Goal: Task Accomplishment & Management: Manage account settings

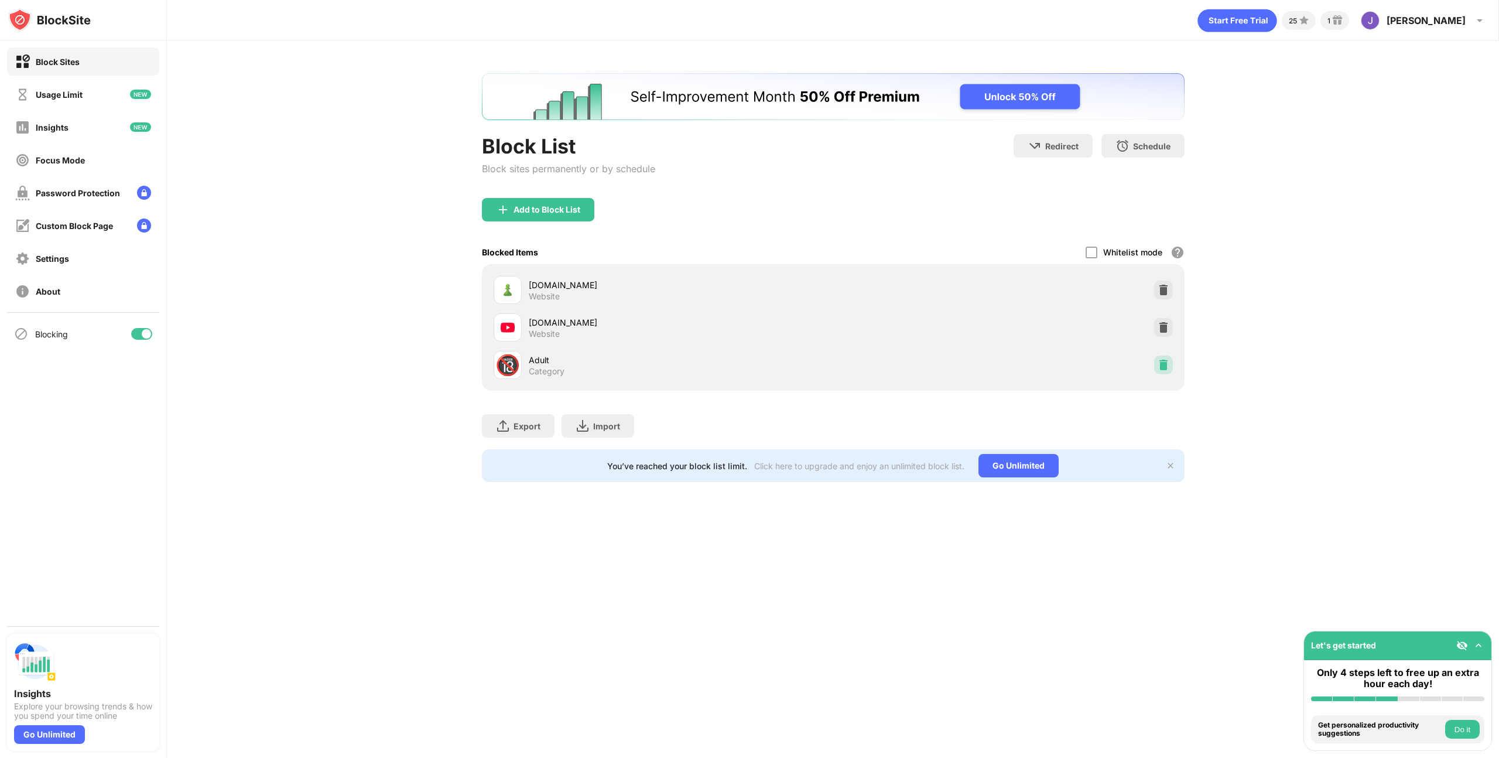
click at [1162, 363] on img at bounding box center [1164, 365] width 12 height 12
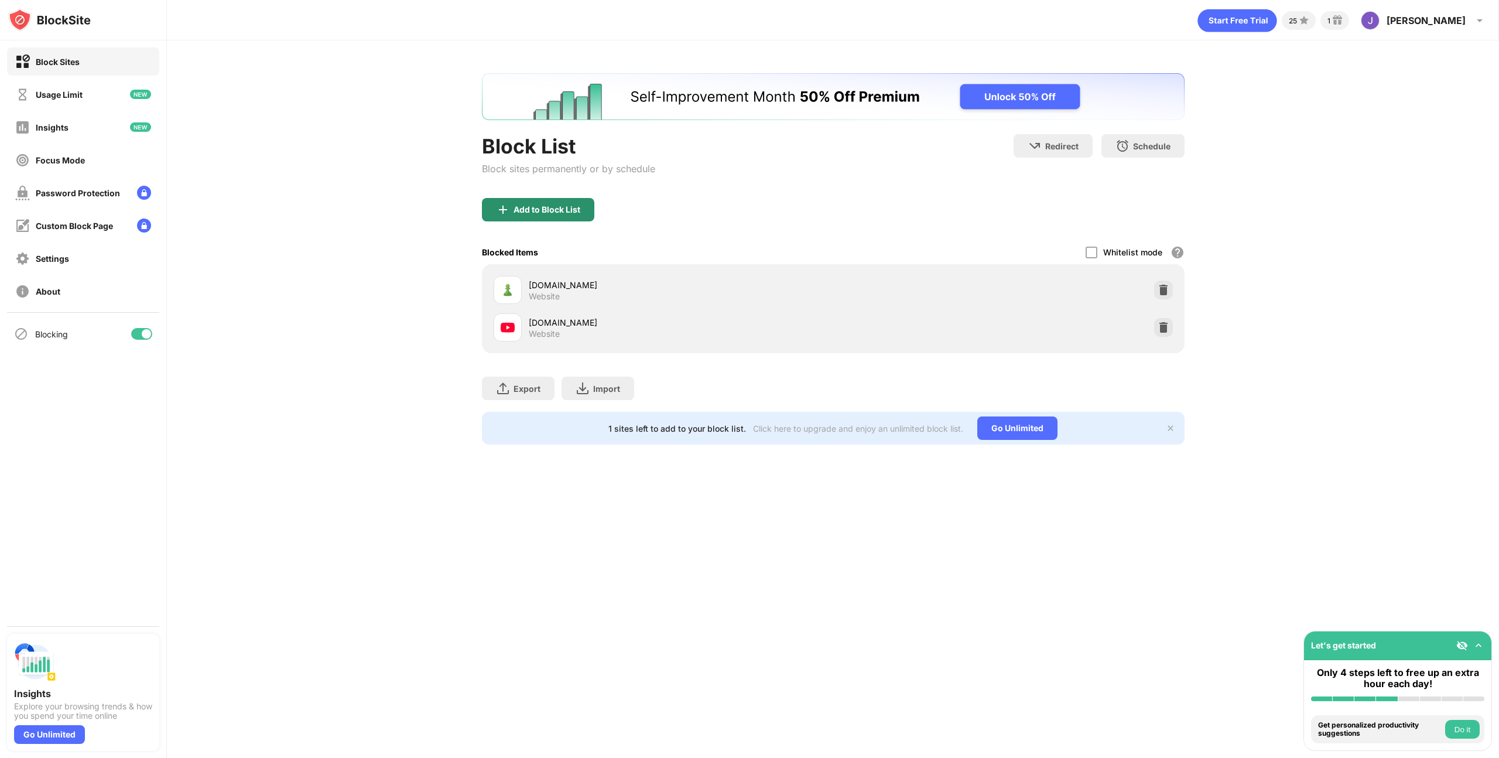
click at [524, 208] on div "Add to Block List" at bounding box center [547, 209] width 67 height 9
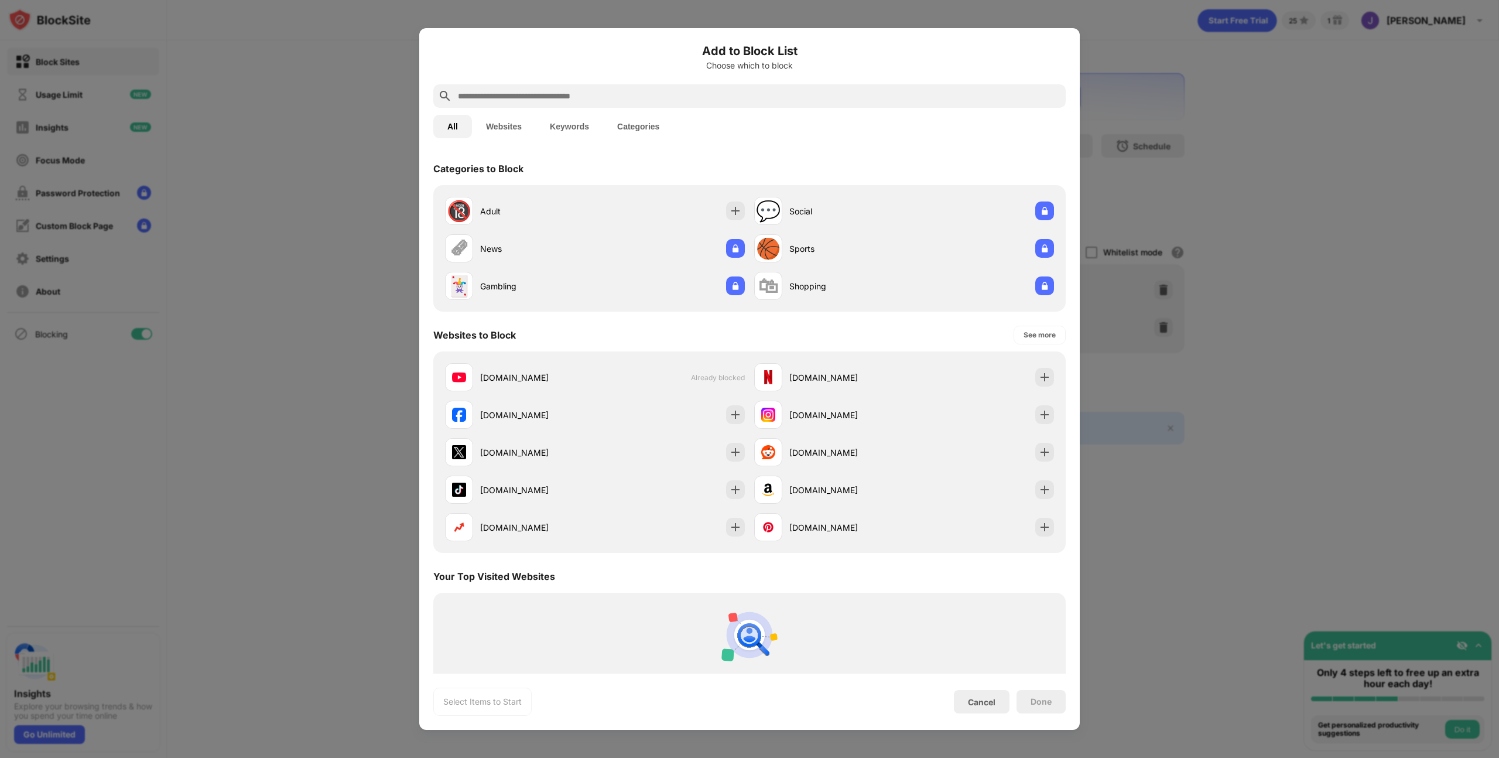
click at [378, 171] on div at bounding box center [749, 379] width 1499 height 758
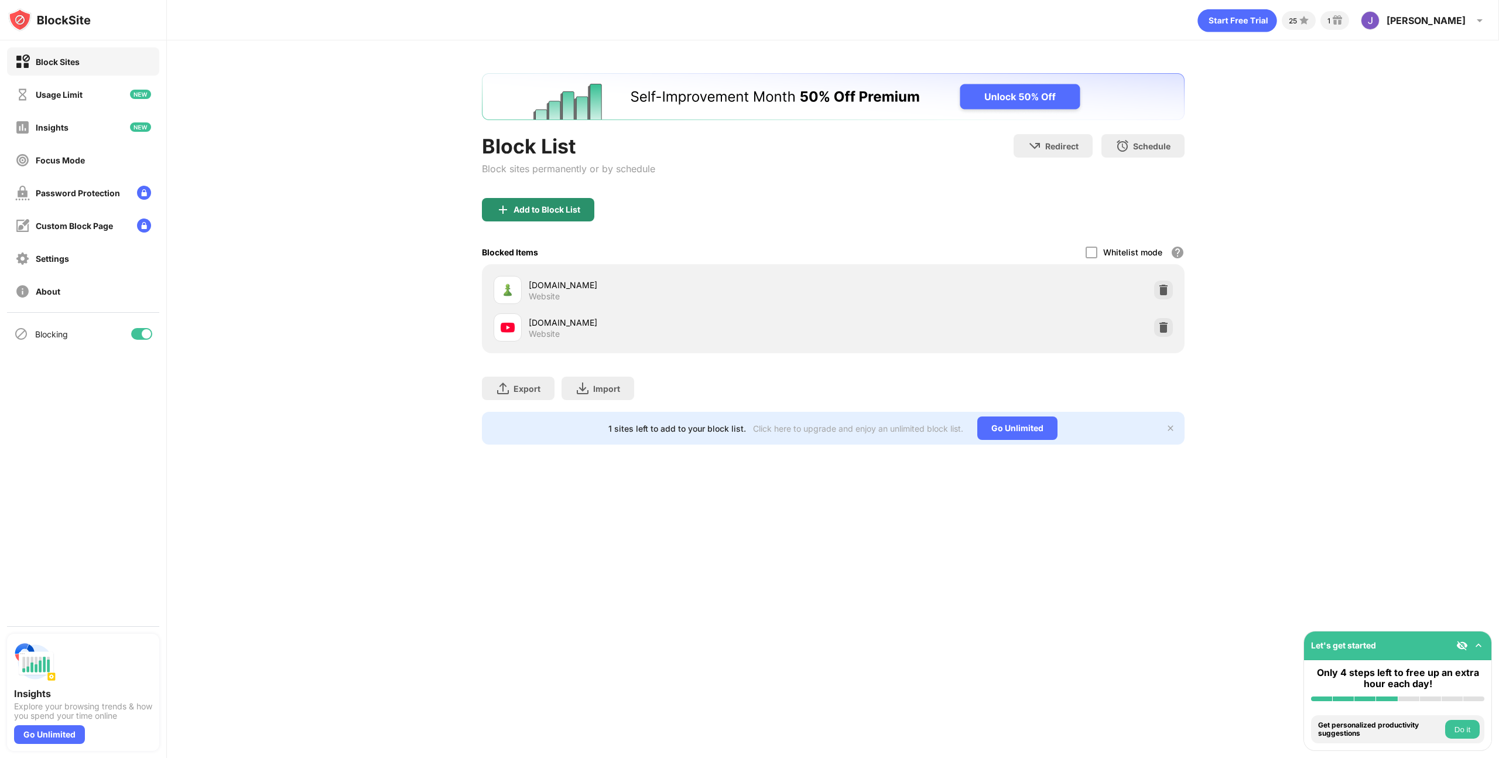
click at [547, 207] on div "Add to Block List" at bounding box center [547, 209] width 67 height 9
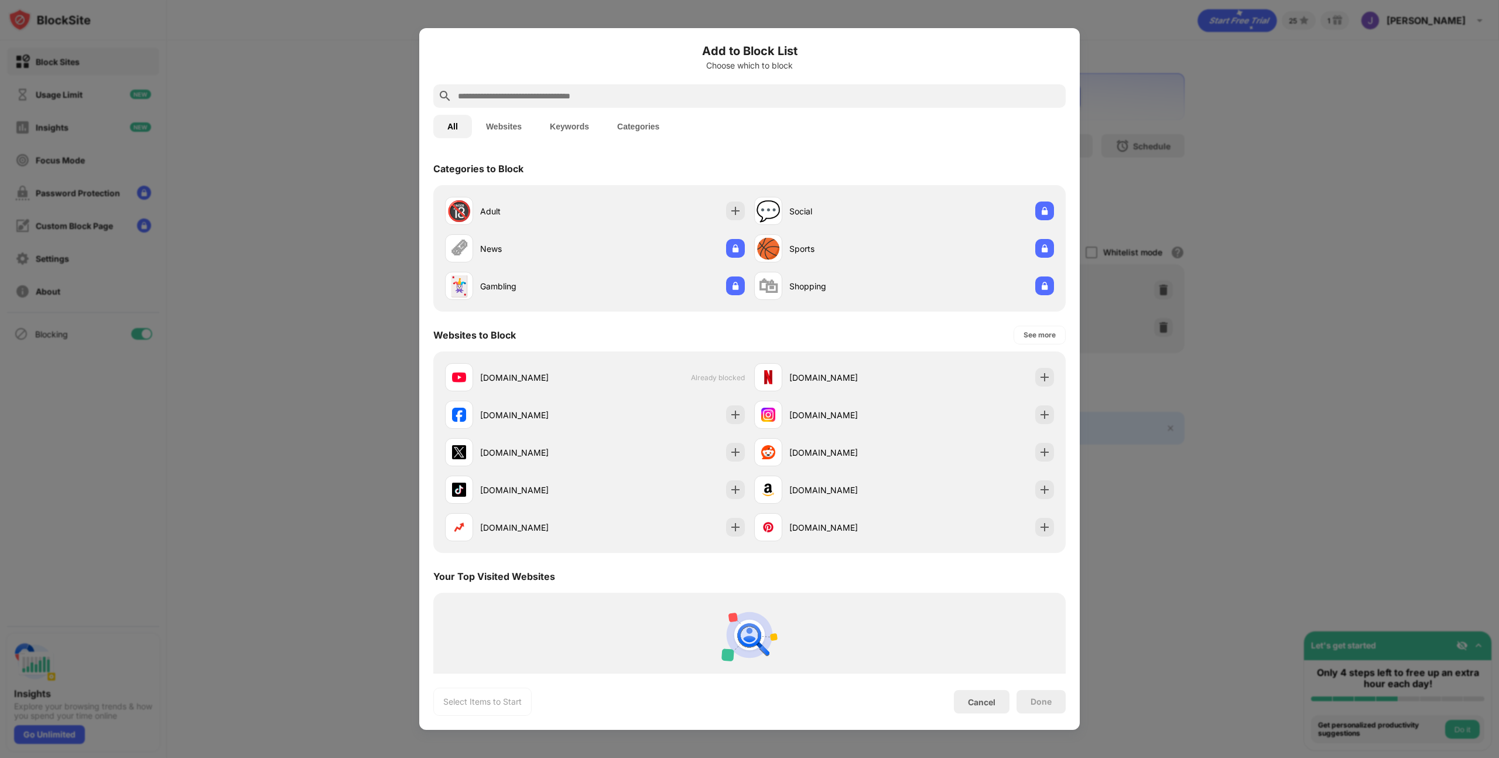
click at [498, 97] on input "text" at bounding box center [759, 96] width 604 height 14
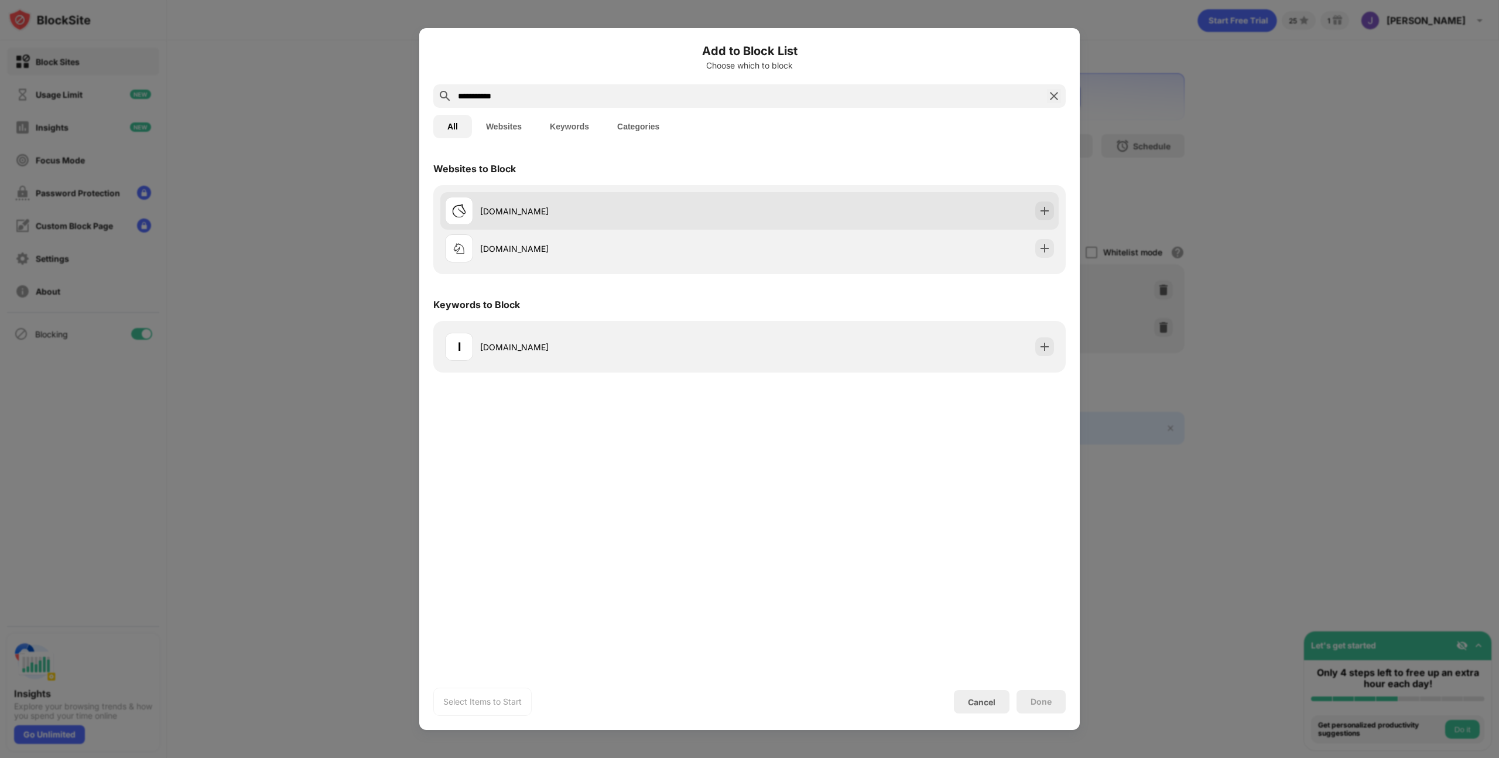
type input "**********"
click at [512, 209] on div "[DOMAIN_NAME]" at bounding box center [614, 211] width 269 height 12
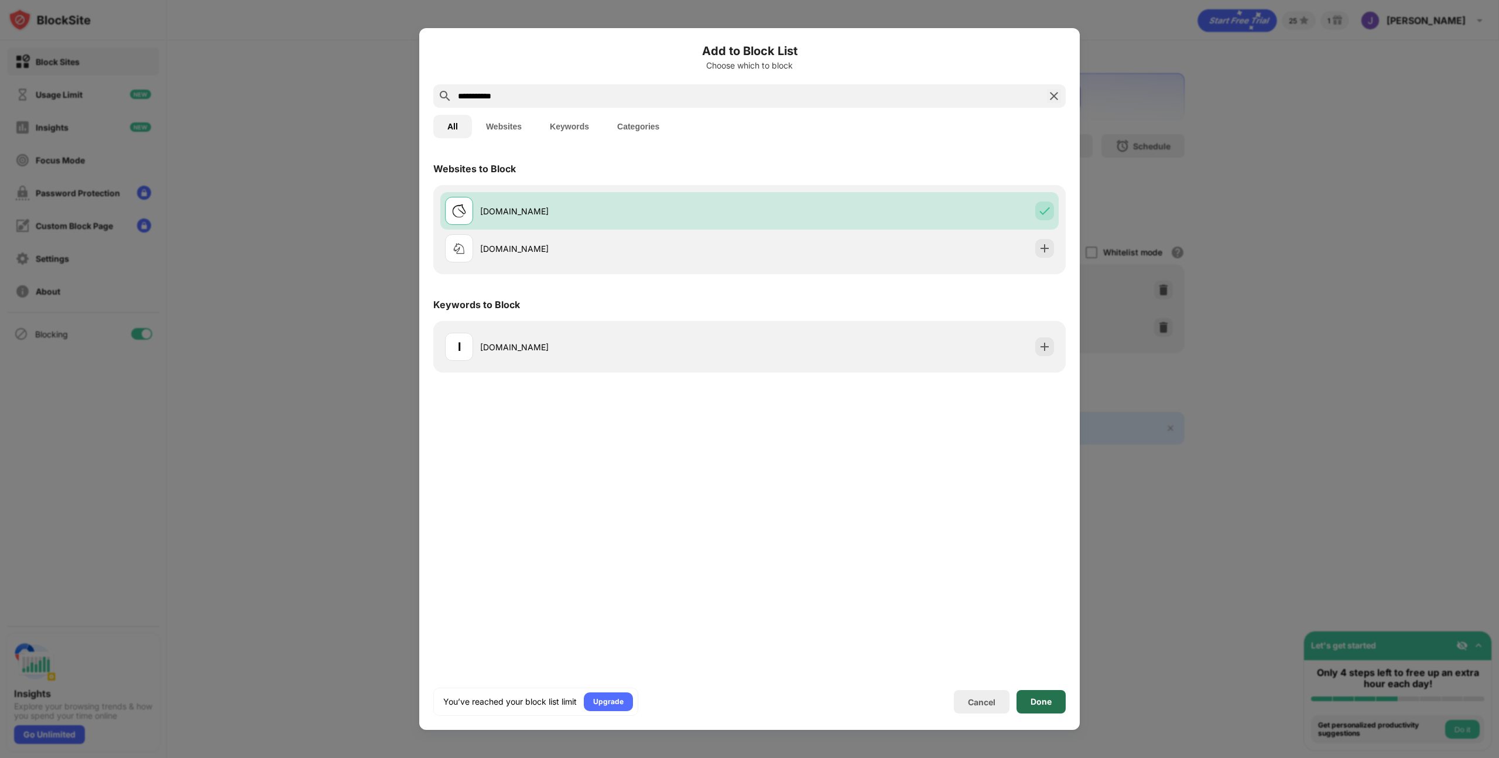
click at [1045, 707] on div "Done" at bounding box center [1041, 701] width 49 height 23
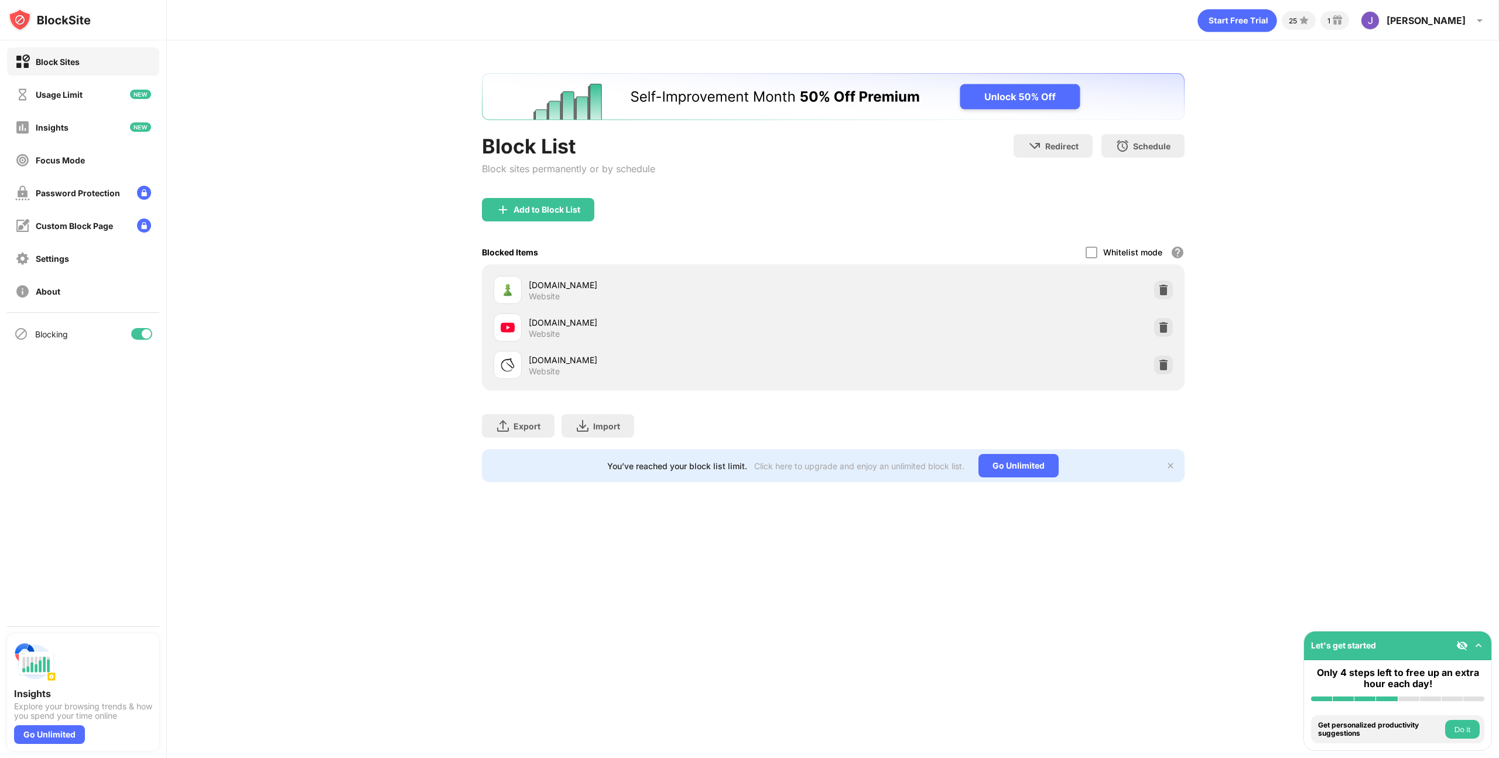
click at [1246, 226] on div "Block List Block sites permanently or by schedule Redirect Choose a site to be …" at bounding box center [833, 277] width 1332 height 474
